Goal: Transaction & Acquisition: Download file/media

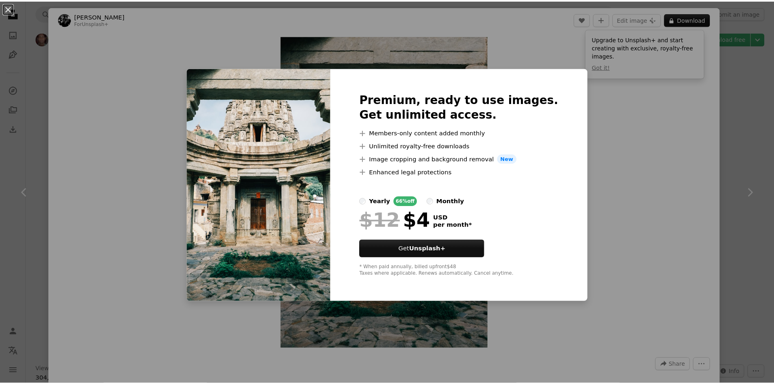
scroll to position [1828, 0]
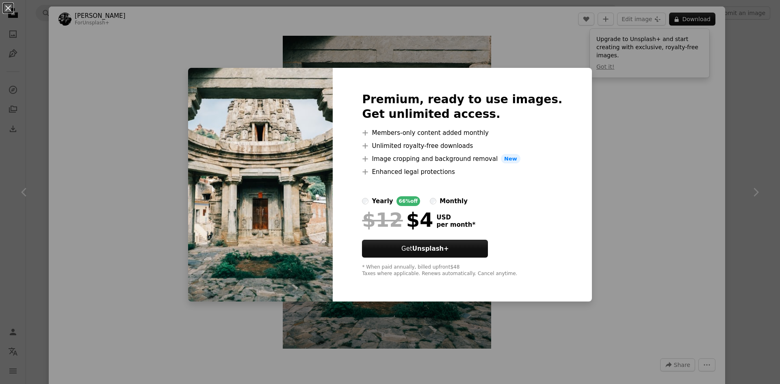
click at [611, 96] on div "An X shape Premium, ready to use images. Get unlimited access. A plus sign Memb…" at bounding box center [390, 192] width 780 height 384
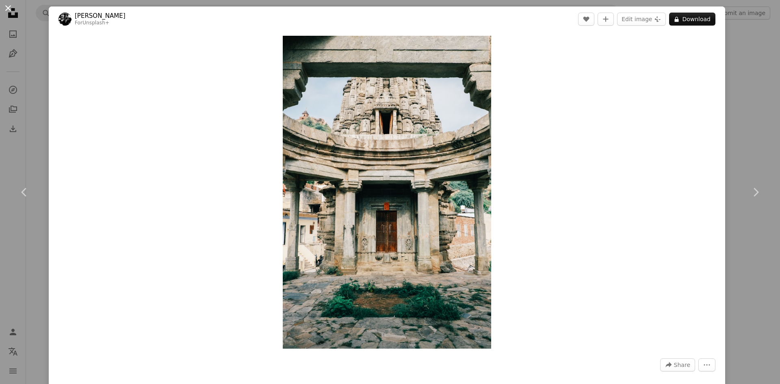
click at [7, 6] on button "An X shape" at bounding box center [8, 8] width 10 height 10
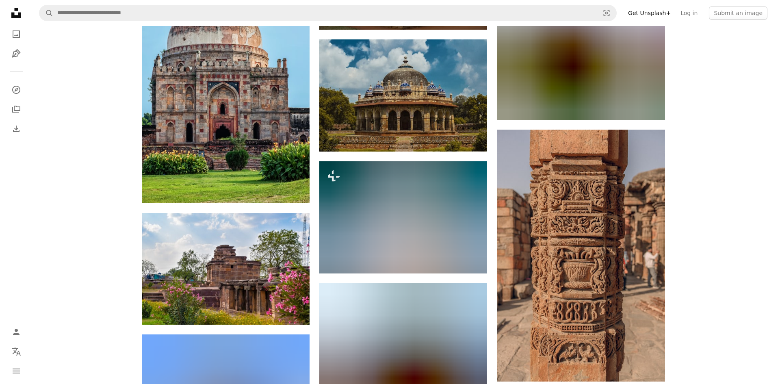
scroll to position [4062, 0]
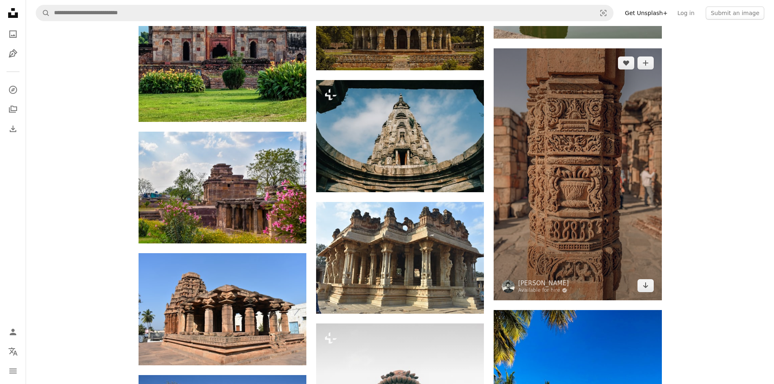
click at [595, 141] on img at bounding box center [577, 174] width 168 height 252
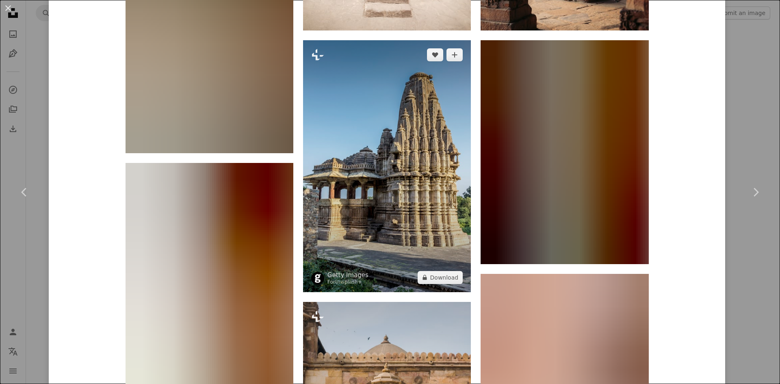
scroll to position [934, 0]
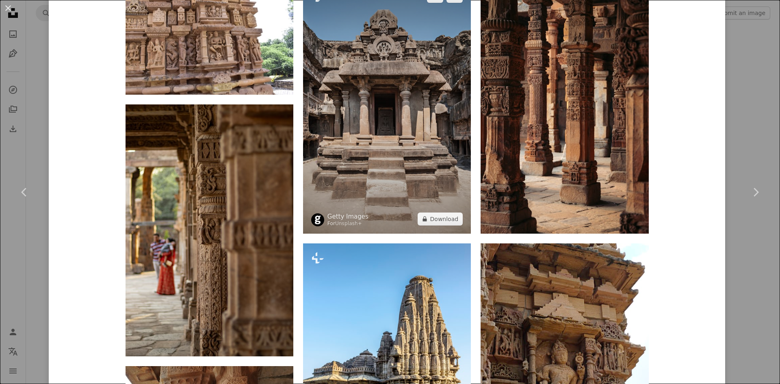
click at [394, 137] on img at bounding box center [387, 108] width 168 height 252
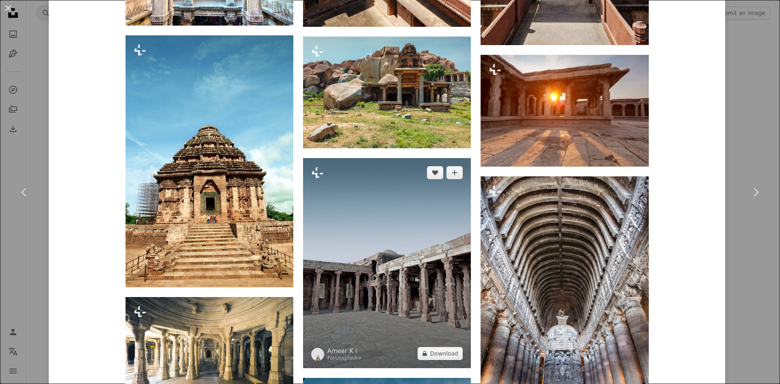
scroll to position [1300, 0]
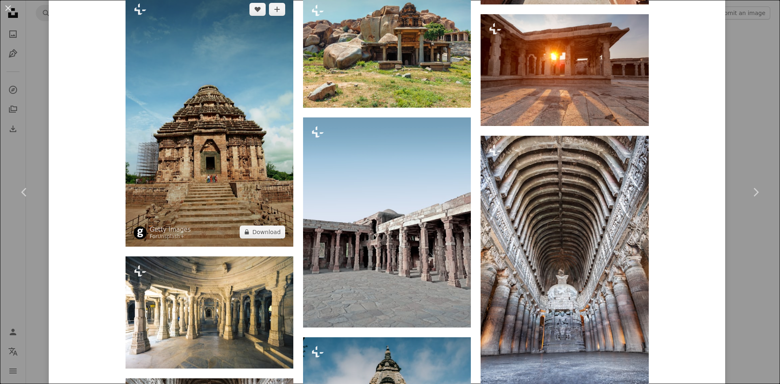
click at [259, 203] on img at bounding box center [210, 121] width 168 height 252
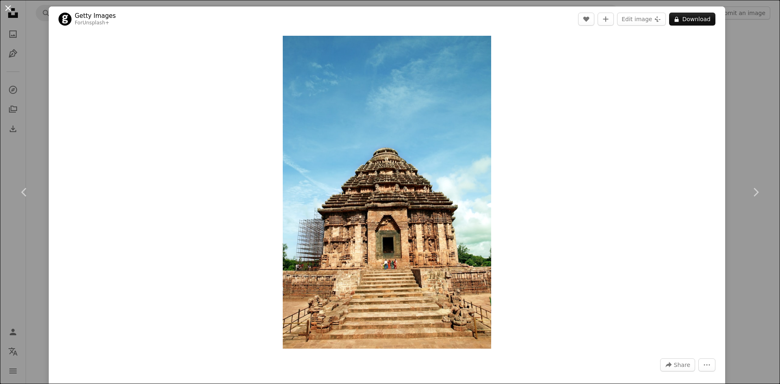
click at [12, 8] on button "An X shape" at bounding box center [8, 8] width 10 height 10
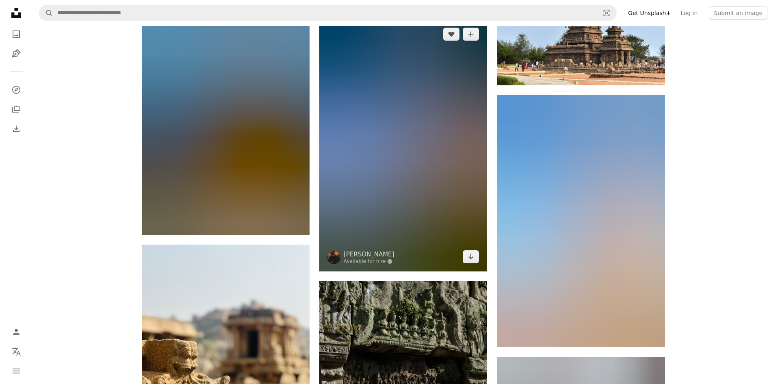
scroll to position [10235, 0]
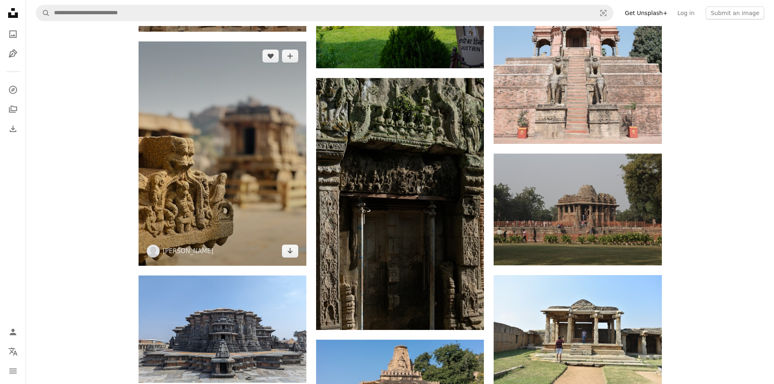
click at [232, 193] on img at bounding box center [223, 153] width 168 height 224
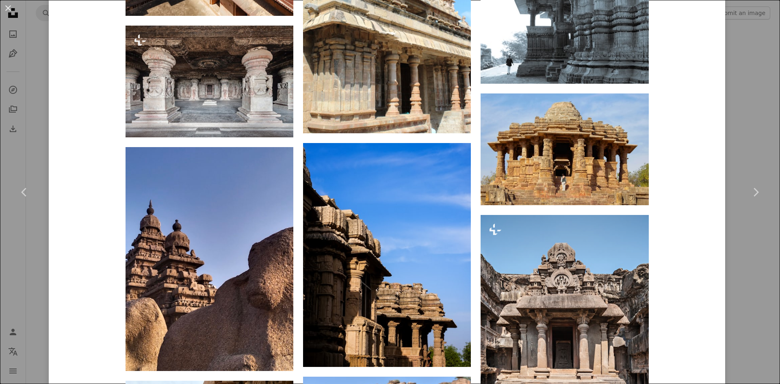
scroll to position [1340, 0]
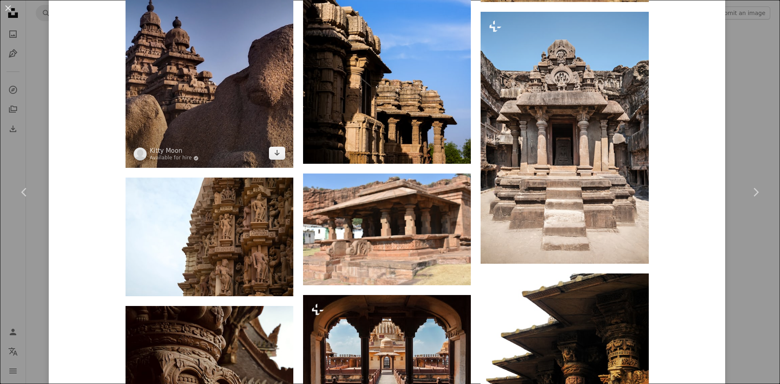
click at [239, 135] on img at bounding box center [210, 56] width 168 height 224
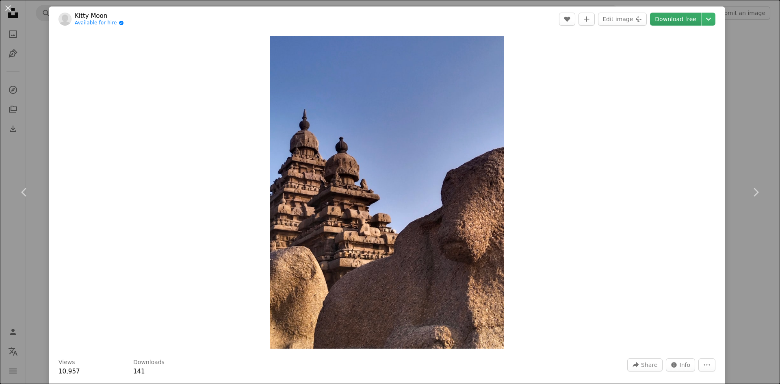
click at [667, 23] on link "Download free" at bounding box center [675, 19] width 51 height 13
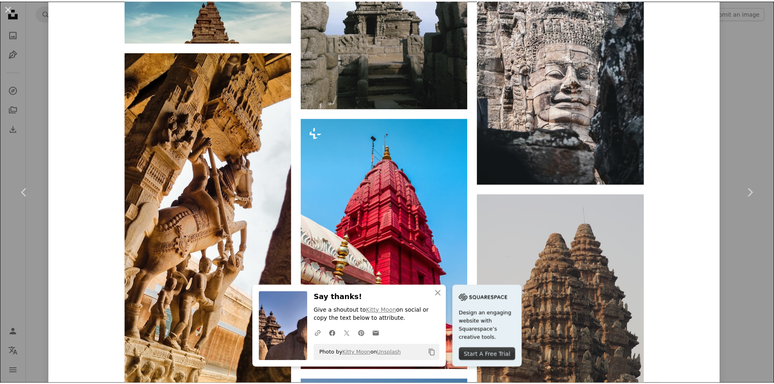
scroll to position [3790, 0]
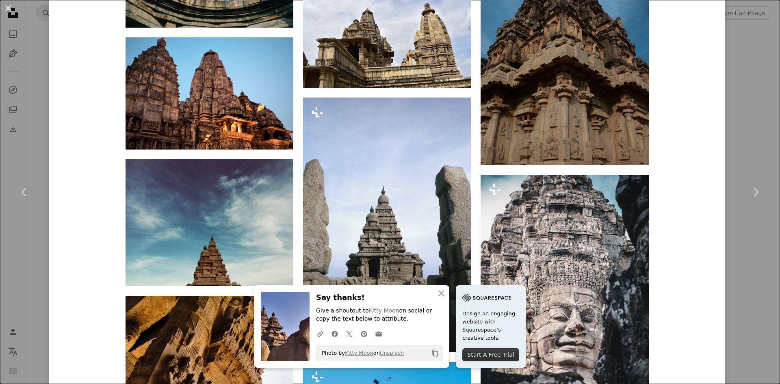
click at [9, 4] on button "An X shape" at bounding box center [8, 8] width 10 height 10
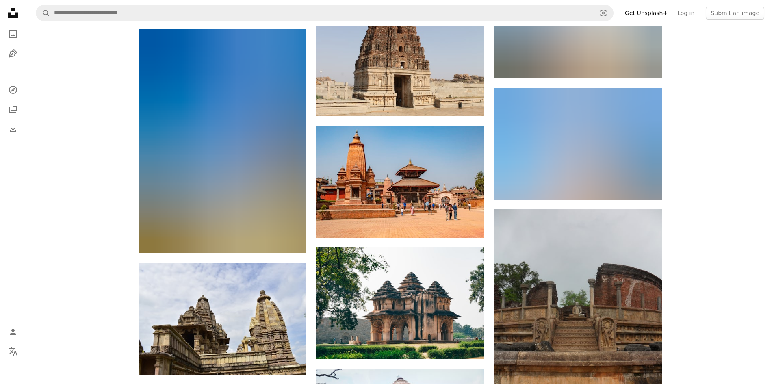
scroll to position [11657, 0]
